Goal: Check status: Check status

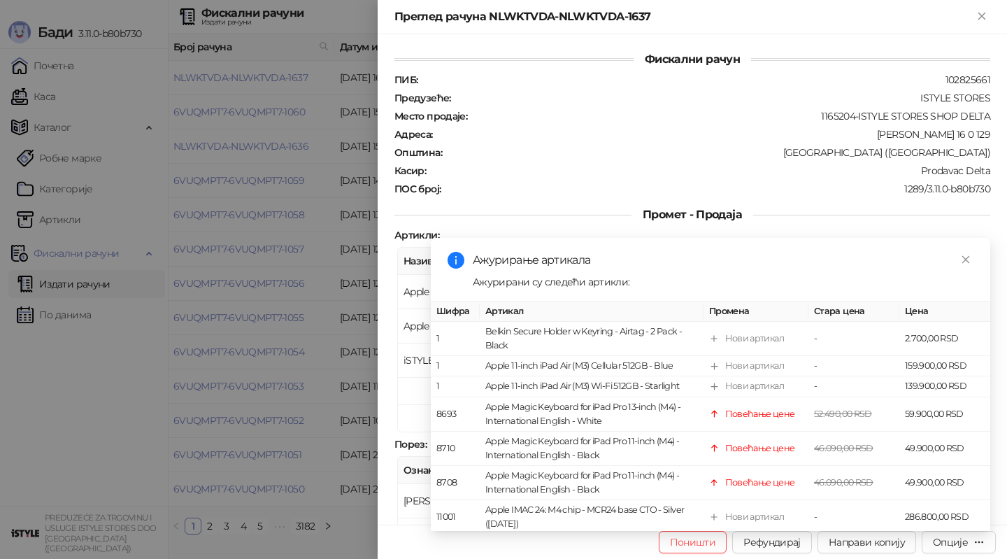
click at [120, 318] on div at bounding box center [503, 279] width 1007 height 559
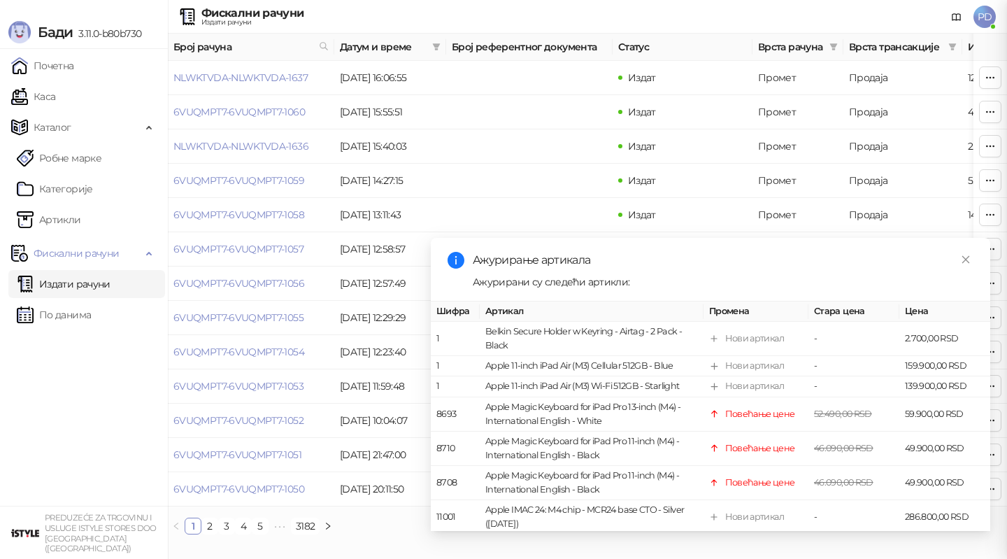
click at [85, 312] on div at bounding box center [503, 279] width 1007 height 559
click at [91, 316] on link "По данима" at bounding box center [54, 315] width 74 height 28
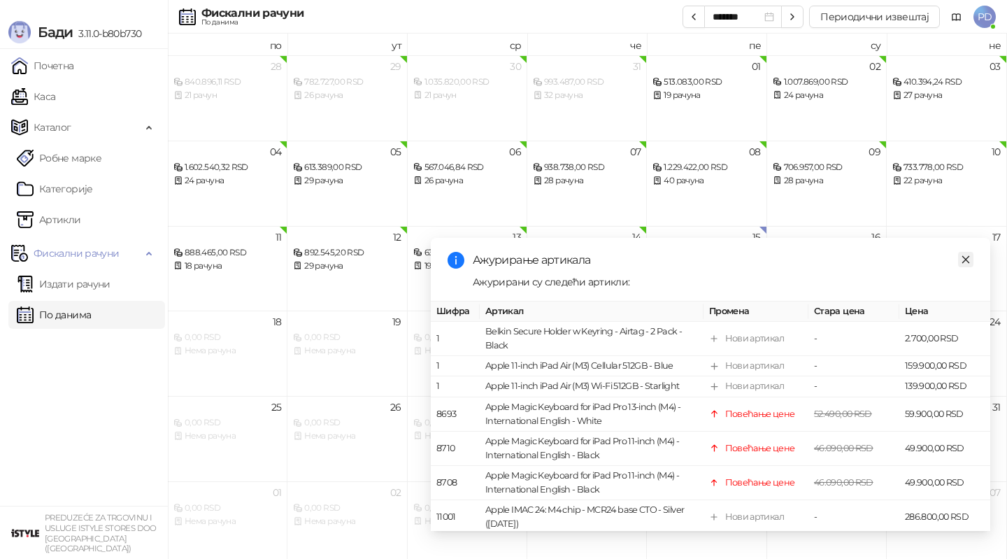
click at [965, 259] on icon "close" at bounding box center [966, 259] width 8 height 8
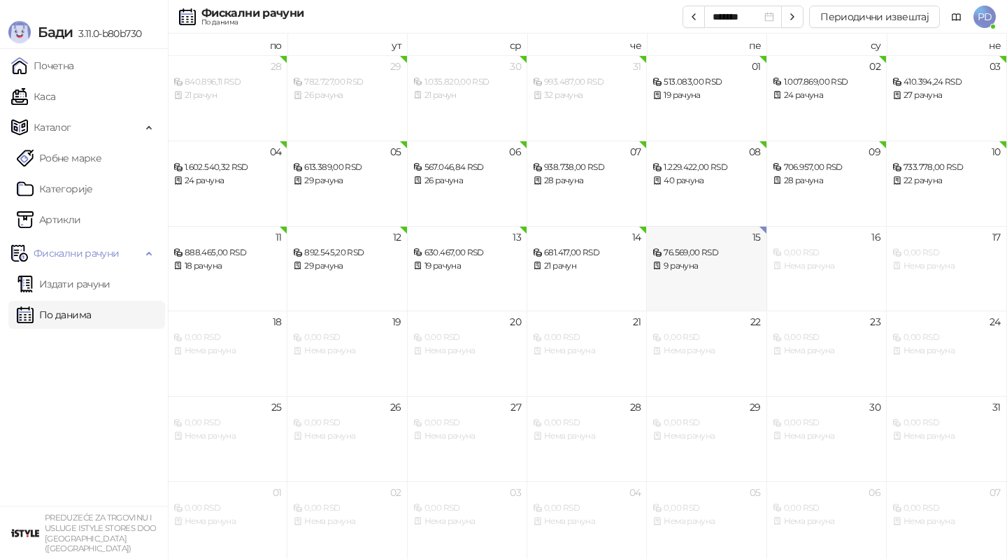
click at [671, 284] on div "15 76.569,00 RSD 9 рачуна" at bounding box center [707, 268] width 120 height 85
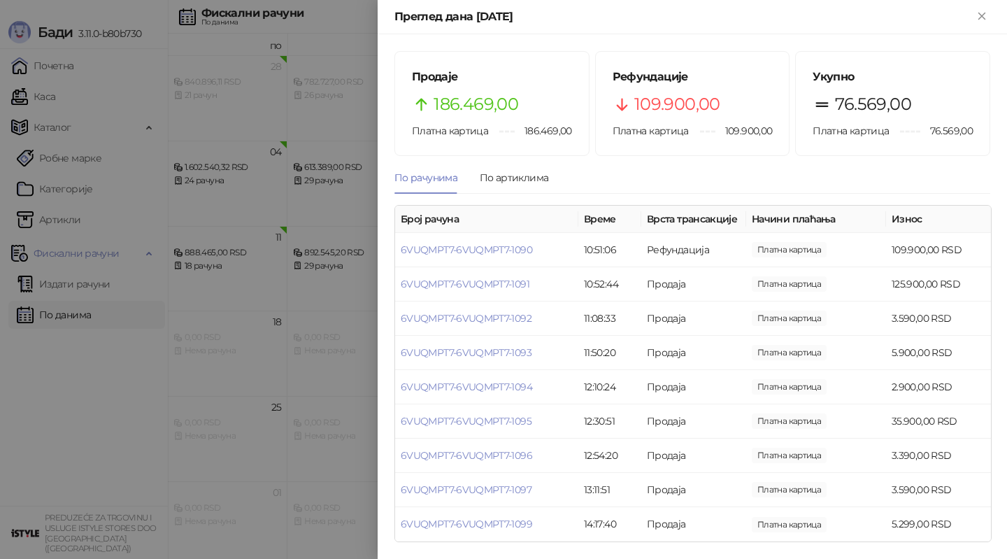
click at [313, 378] on div at bounding box center [503, 279] width 1007 height 559
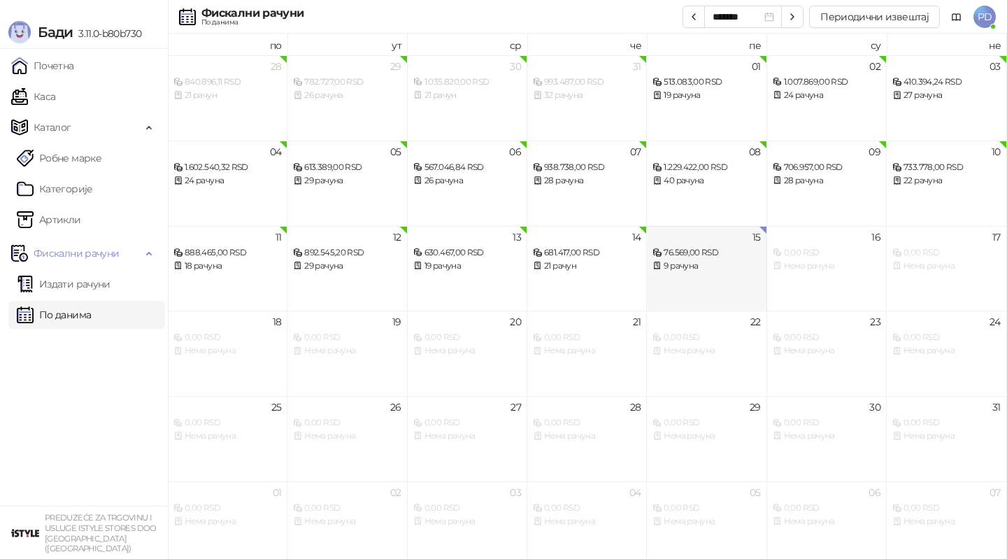
click at [671, 271] on div "9 рачуна" at bounding box center [706, 265] width 108 height 13
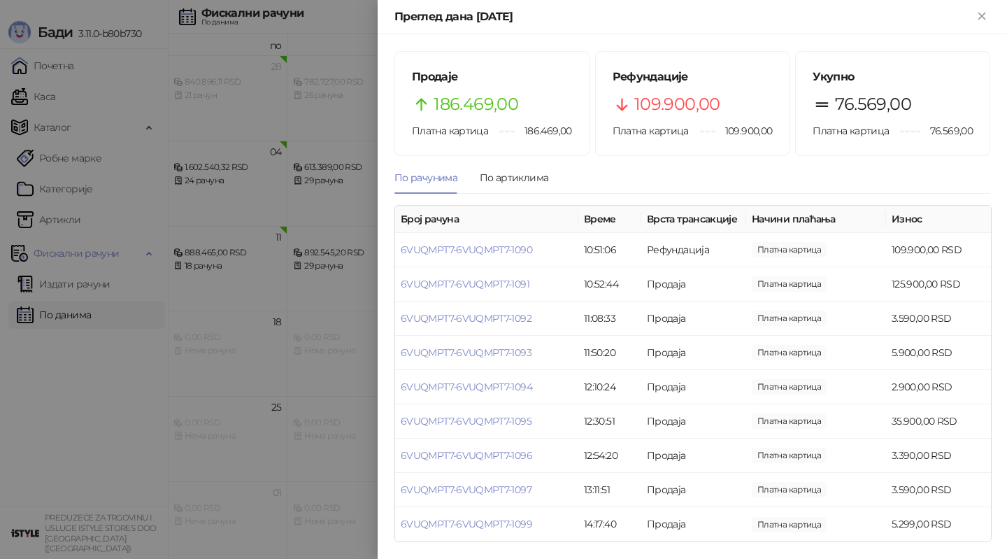
click at [286, 352] on div at bounding box center [503, 279] width 1007 height 559
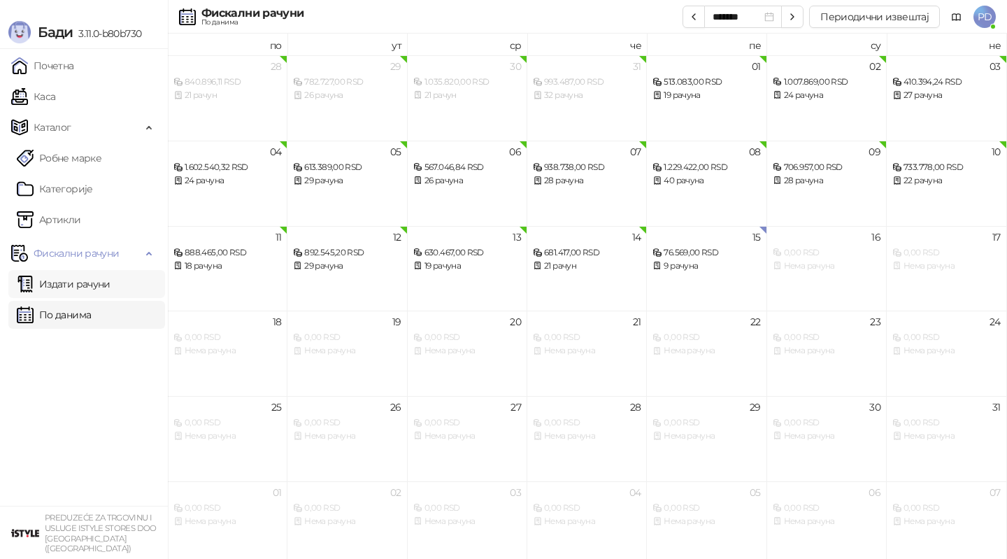
click at [108, 283] on link "Издати рачуни" at bounding box center [64, 284] width 94 height 28
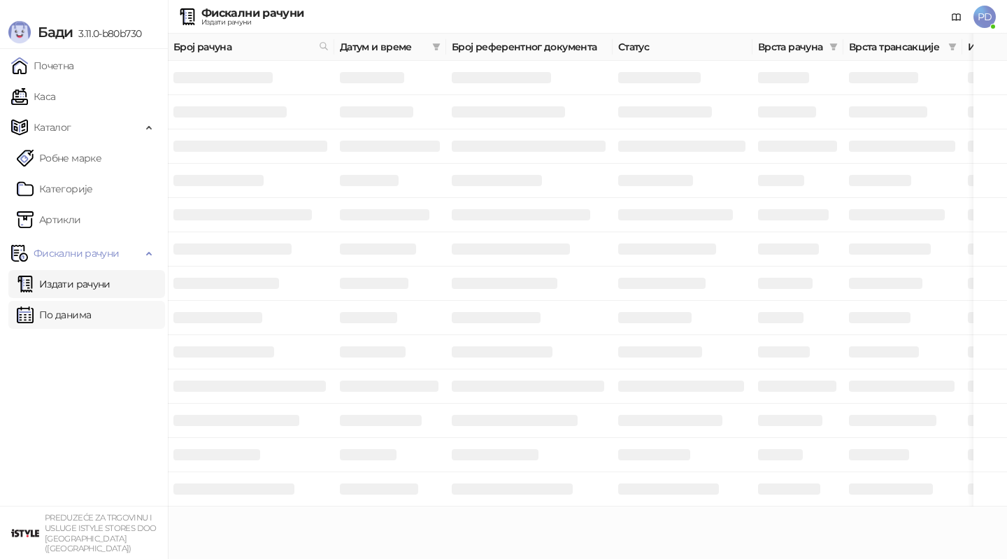
click at [91, 314] on link "По данима" at bounding box center [54, 315] width 74 height 28
